Goal: Contribute content: Add original content to the website for others to see

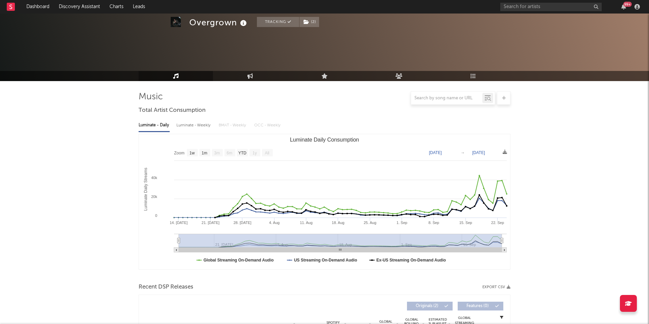
select select "1w"
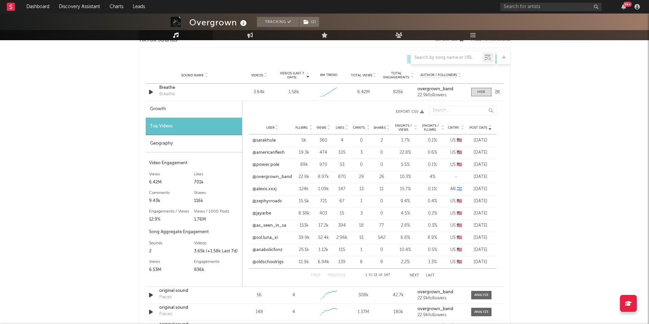
scroll to position [384, 0]
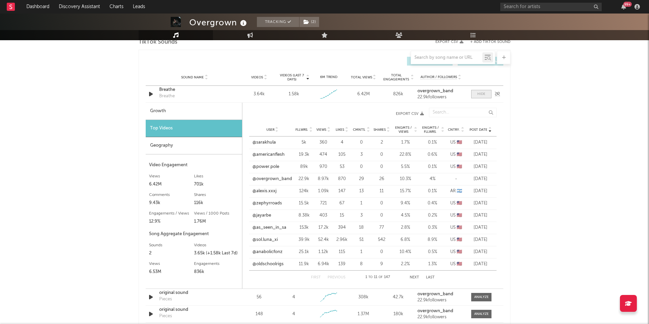
click at [477, 92] on div at bounding box center [481, 94] width 8 height 5
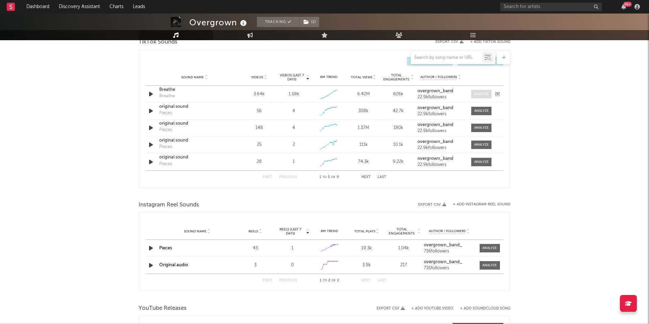
click at [488, 93] on div at bounding box center [481, 94] width 15 height 5
select select "1w"
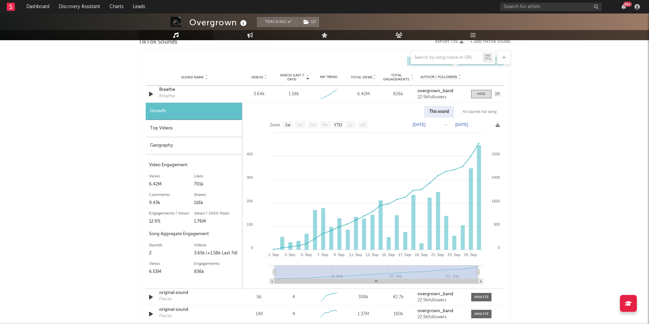
click at [167, 97] on div "Breathe" at bounding box center [167, 96] width 16 height 7
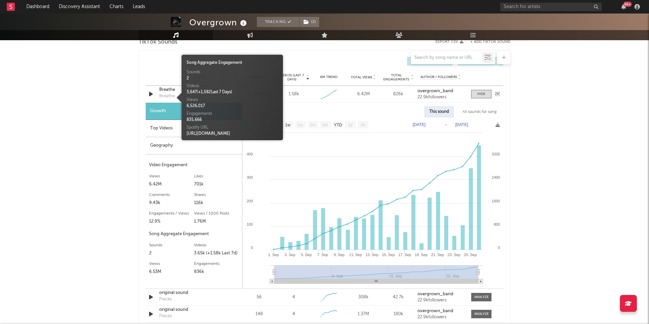
click at [169, 90] on div "Breathe" at bounding box center [194, 90] width 71 height 7
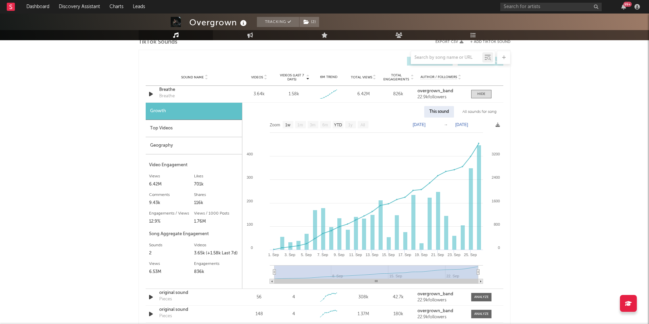
click at [191, 142] on div "Geography" at bounding box center [194, 145] width 96 height 17
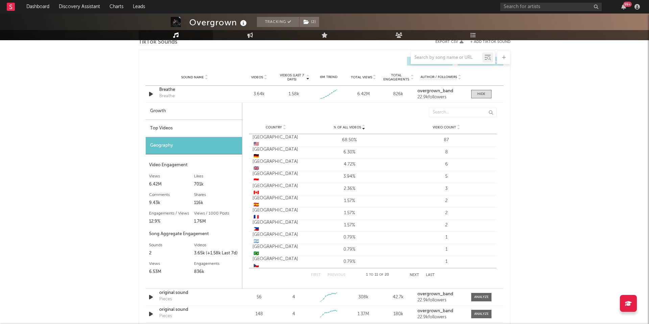
click at [195, 122] on div "Top Videos" at bounding box center [194, 128] width 96 height 17
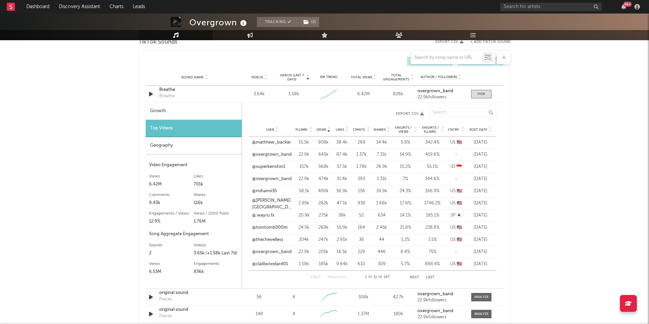
click at [189, 113] on div "Growth" at bounding box center [194, 111] width 96 height 17
select select "1w"
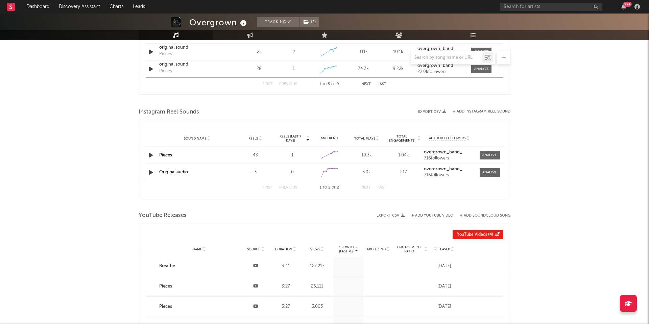
scroll to position [690, 0]
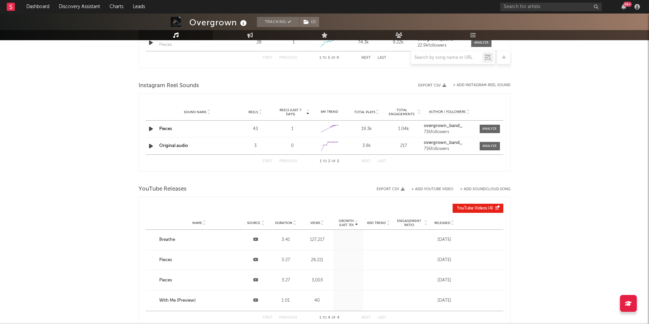
click at [471, 84] on button "+ Add Instagram Reel Sound" at bounding box center [481, 85] width 57 height 4
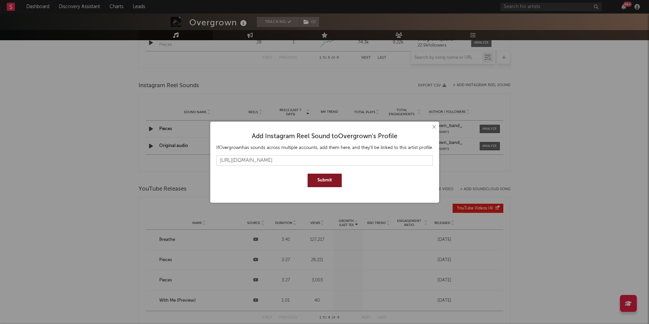
type input "[URL][DOMAIN_NAME]"
click at [324, 179] on button "Submit" at bounding box center [325, 181] width 34 height 14
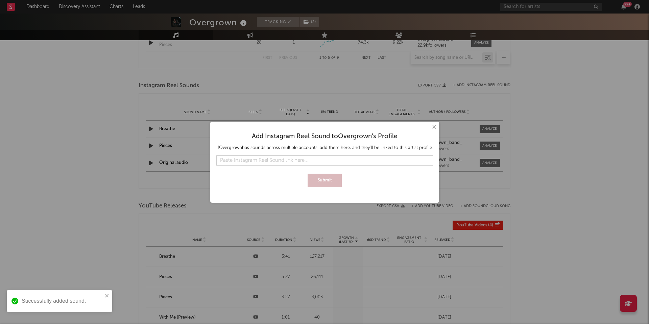
click at [268, 74] on div "× Add Instagram Reel Sound to Overgrown 's Profile If Overgrown has sounds acro…" at bounding box center [324, 162] width 649 height 324
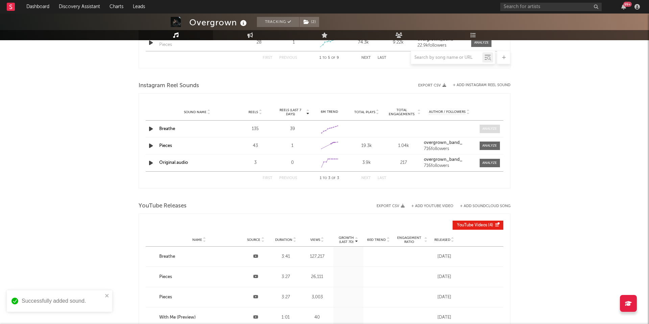
click at [486, 128] on div at bounding box center [489, 128] width 15 height 5
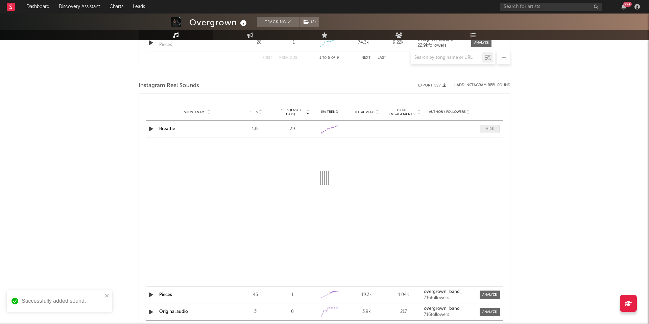
select select "1w"
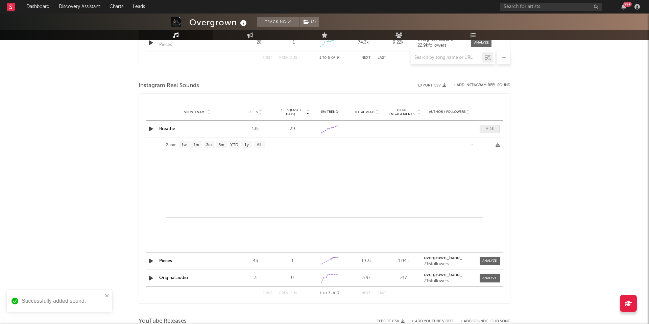
click at [486, 128] on div at bounding box center [490, 128] width 8 height 5
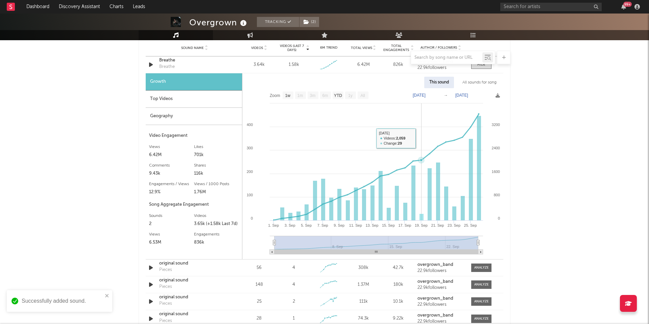
scroll to position [411, 0]
